Goal: Navigation & Orientation: Find specific page/section

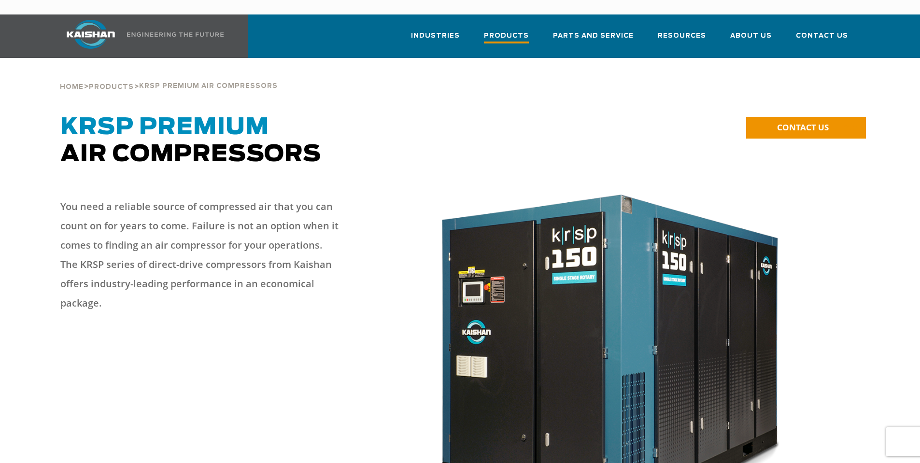
click at [512, 30] on span "Products" at bounding box center [506, 36] width 45 height 13
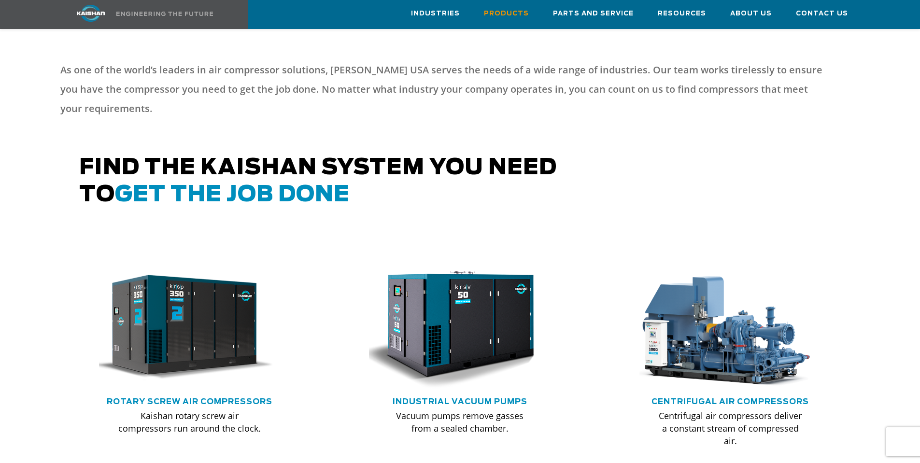
scroll to position [430, 0]
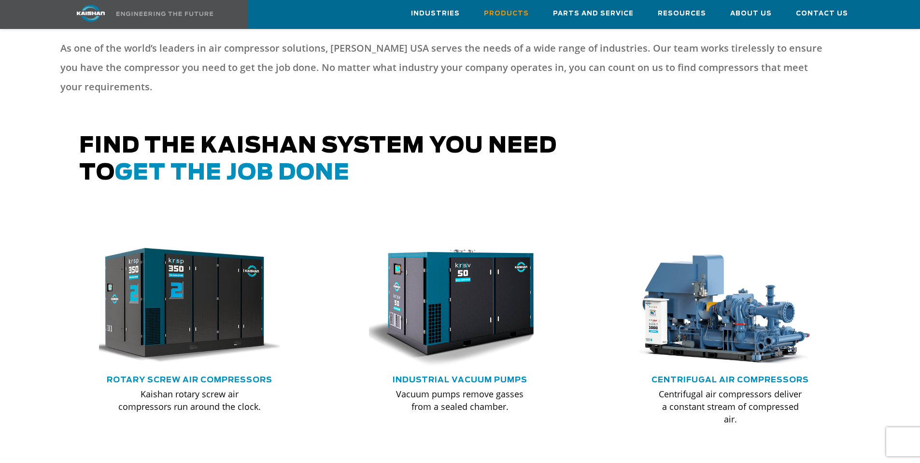
click at [189, 328] on img at bounding box center [183, 306] width 200 height 135
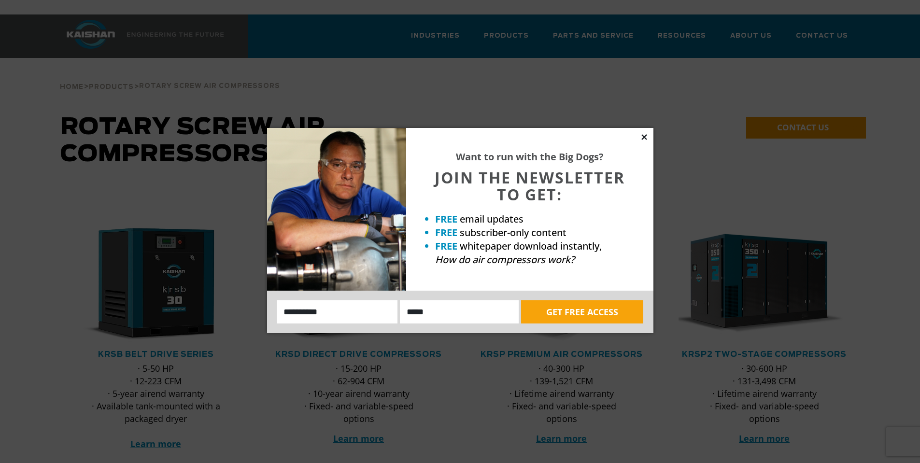
click at [647, 138] on icon at bounding box center [644, 137] width 9 height 9
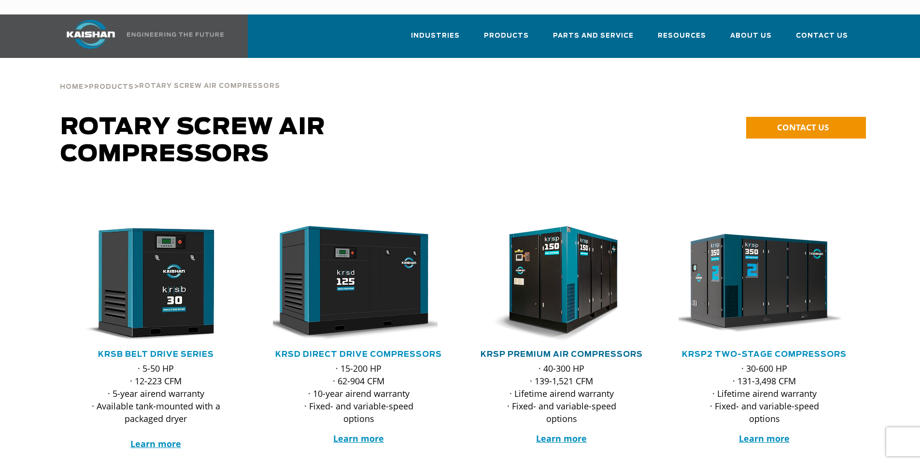
click at [541, 351] on link "KRSP Premium Air Compressors" at bounding box center [562, 355] width 162 height 8
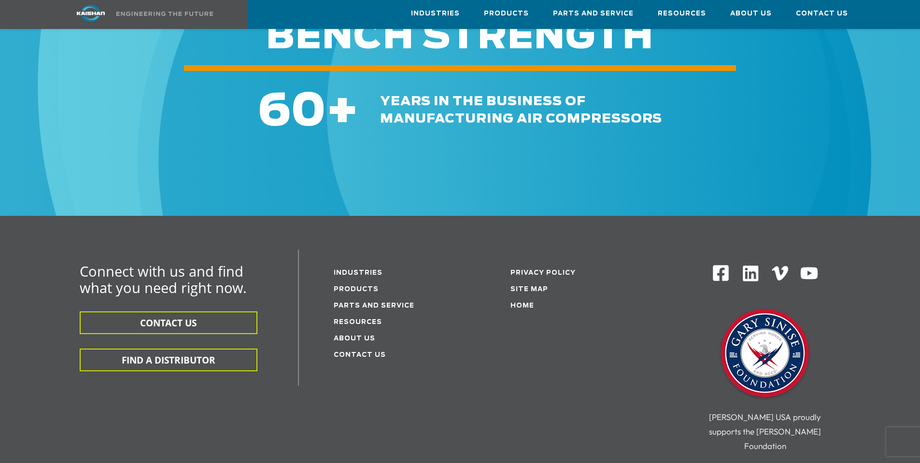
scroll to position [2946, 0]
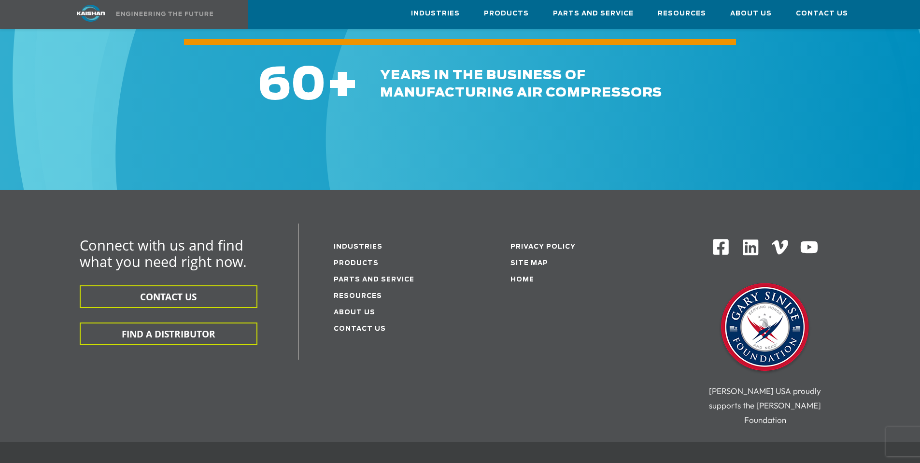
click at [342, 287] on li "Resources" at bounding box center [397, 295] width 127 height 16
click at [370, 293] on link "Resources" at bounding box center [358, 296] width 48 height 6
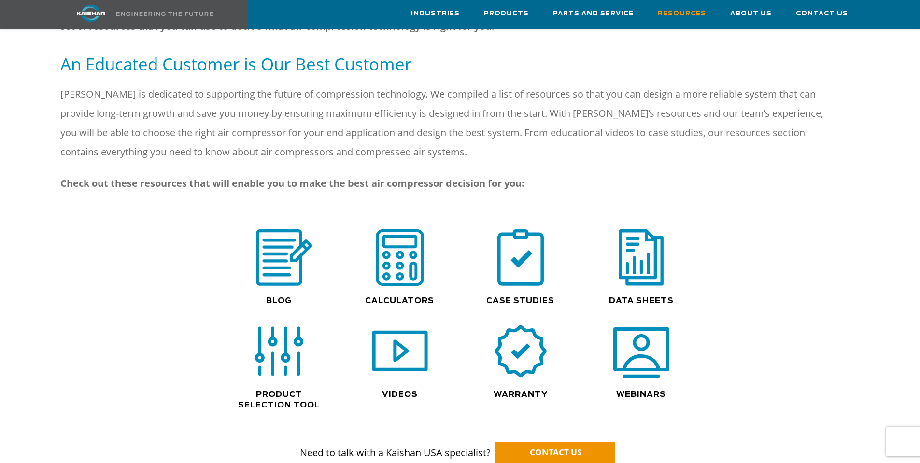
scroll to position [531, 0]
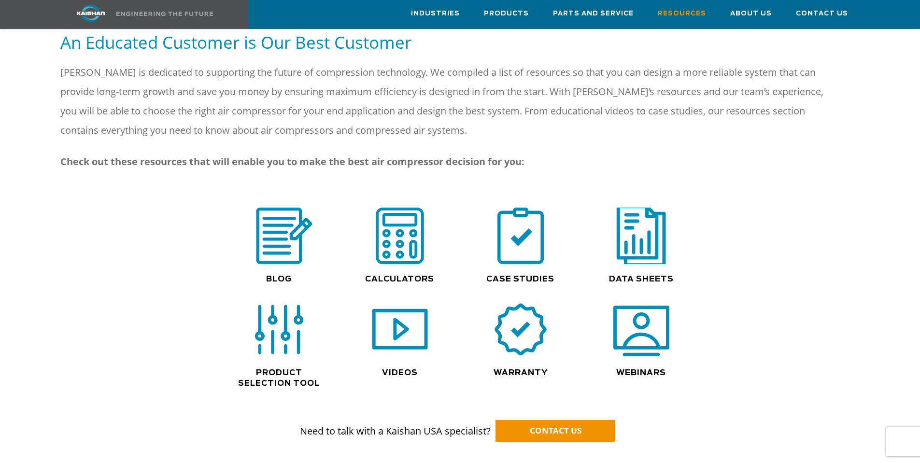
click at [647, 226] on img at bounding box center [641, 236] width 62 height 62
